Goal: Find specific page/section

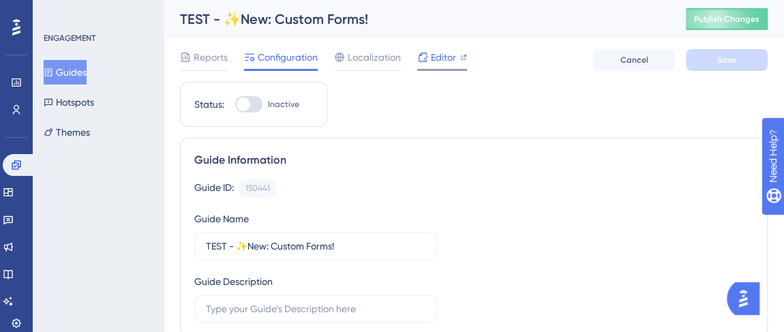
click at [443, 58] on span "Editor" at bounding box center [443, 57] width 25 height 16
click at [441, 59] on span "Editor" at bounding box center [443, 57] width 25 height 16
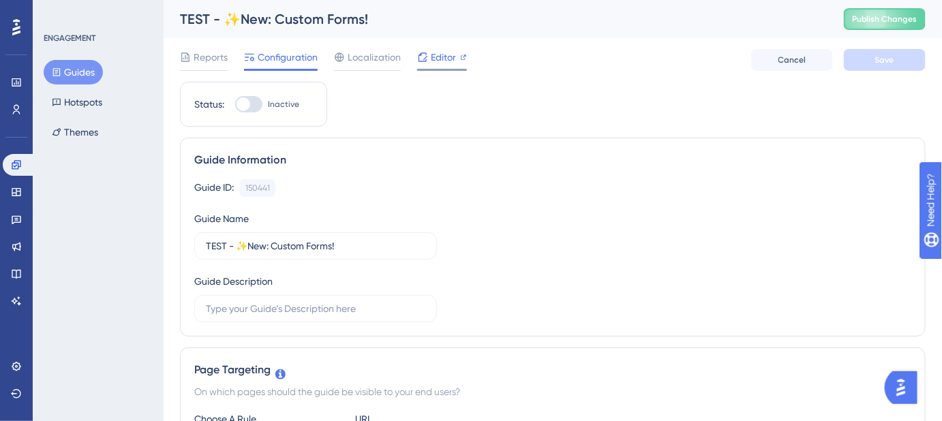
click at [447, 56] on span "Editor" at bounding box center [443, 57] width 25 height 16
